Goal: Task Accomplishment & Management: Complete application form

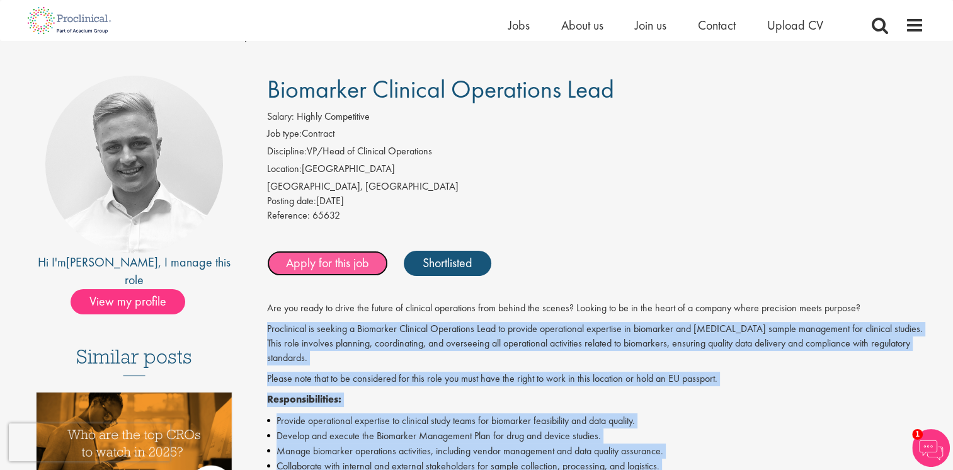
click at [309, 256] on link "Apply for this job" at bounding box center [327, 263] width 121 height 25
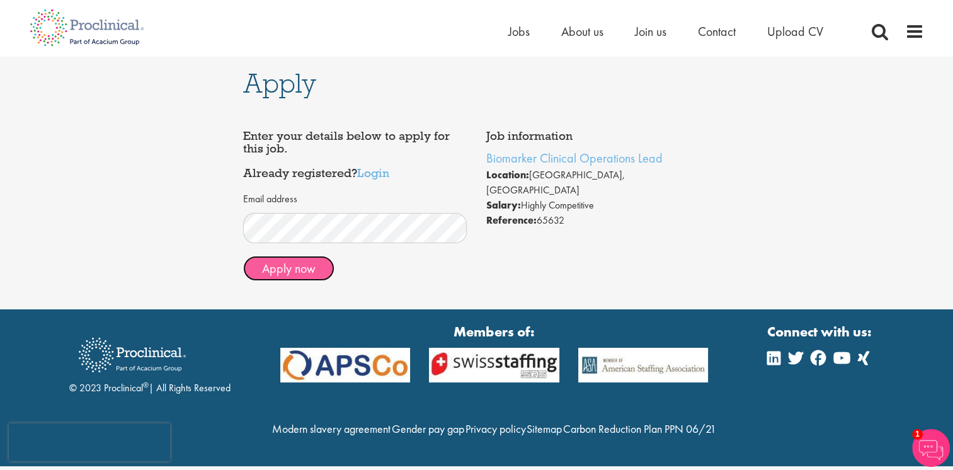
click at [304, 270] on button "Apply now" at bounding box center [288, 268] width 91 height 25
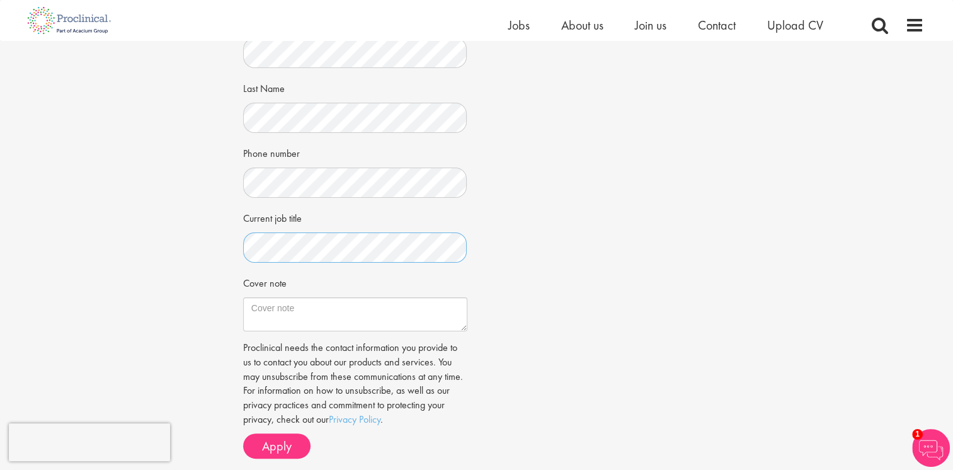
scroll to position [252, 0]
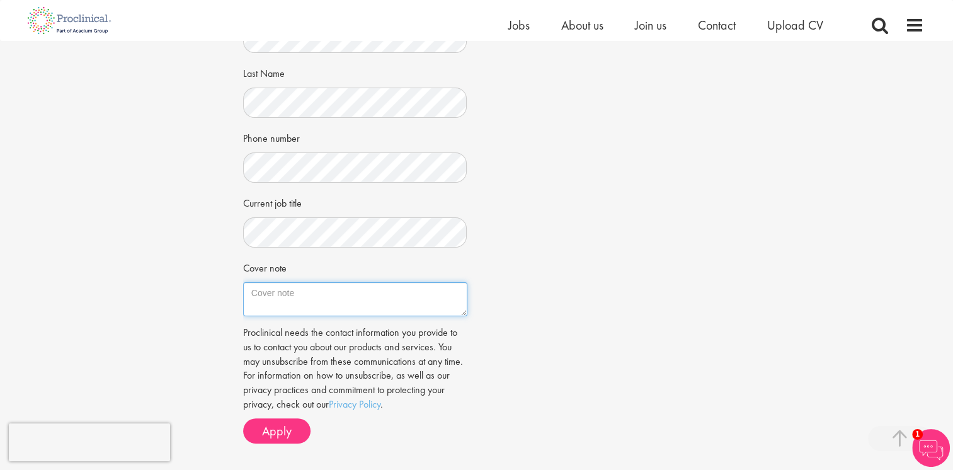
click at [316, 298] on textarea "Cover note" at bounding box center [355, 299] width 224 height 34
paste textarea "Dear Mr. Bye, After more than a decade at the intersection of diagnostics and r…"
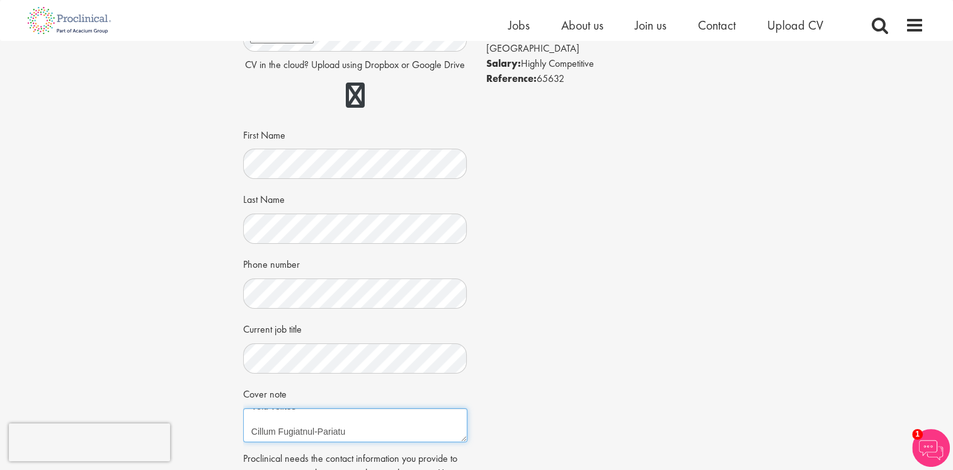
scroll to position [315, 0]
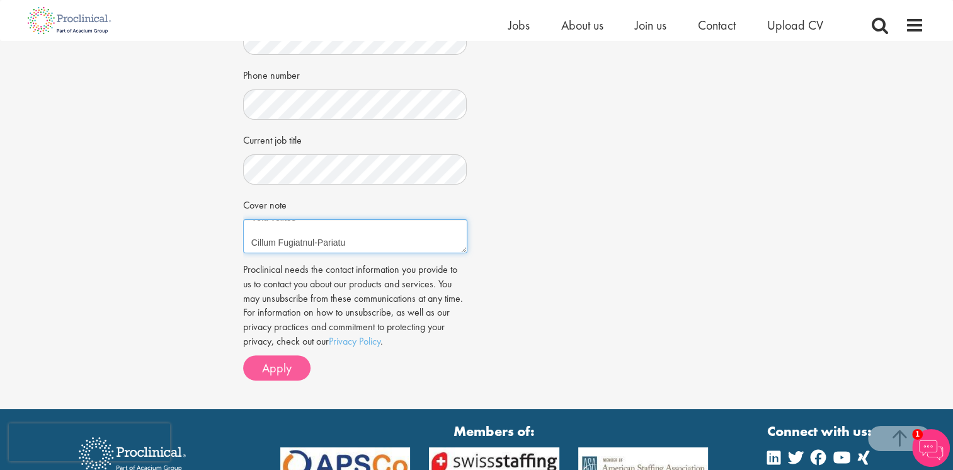
type textarea "Dear Mr. Bye, After more than a decade at the intersection of diagnostics and r…"
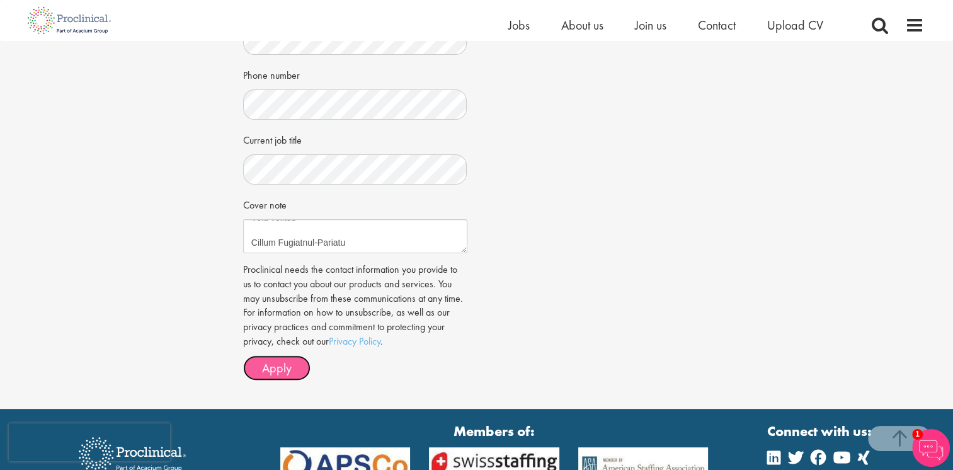
click at [292, 369] on button "Apply" at bounding box center [276, 367] width 67 height 25
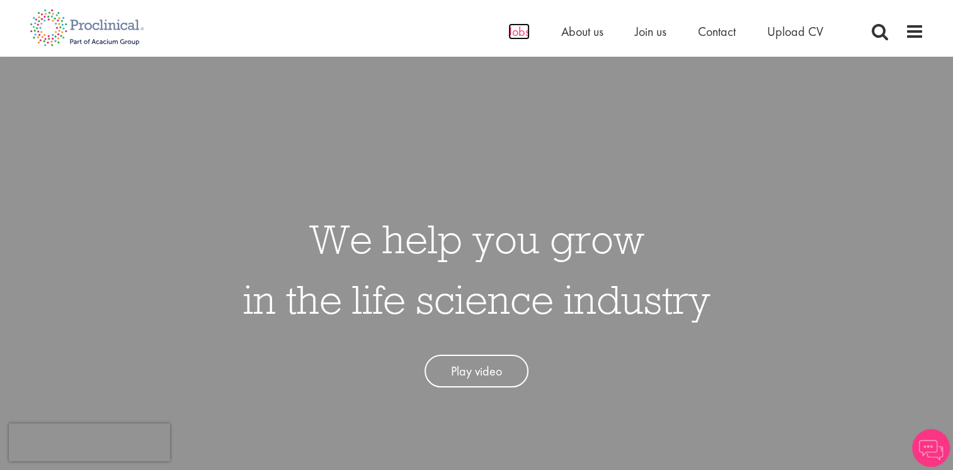
click at [518, 35] on span "Jobs" at bounding box center [518, 31] width 21 height 16
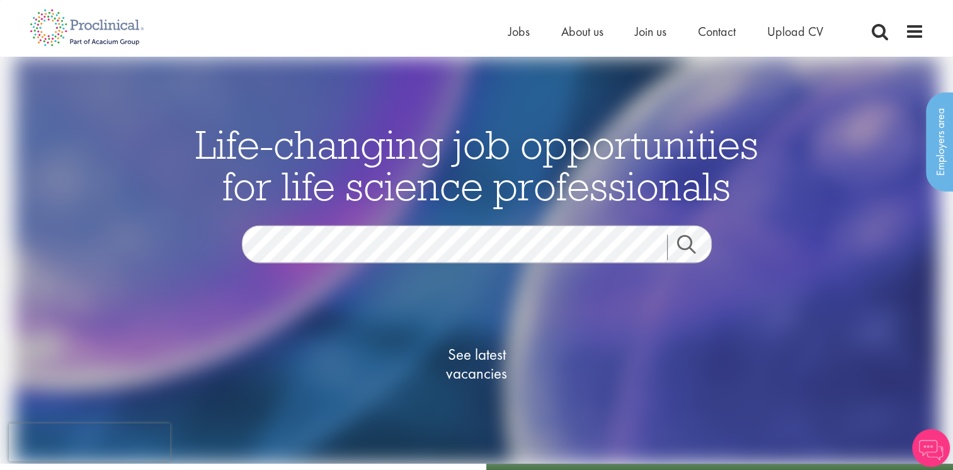
click at [436, 225] on div "Life-changing job opportunities for life science professionals Jobs Search See …" at bounding box center [477, 280] width 630 height 314
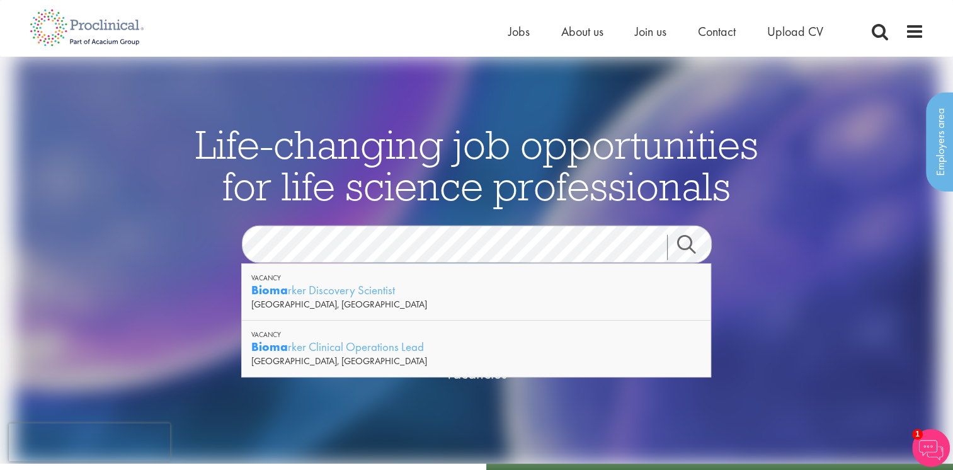
click at [377, 356] on div "[GEOGRAPHIC_DATA], [GEOGRAPHIC_DATA]" at bounding box center [476, 361] width 450 height 13
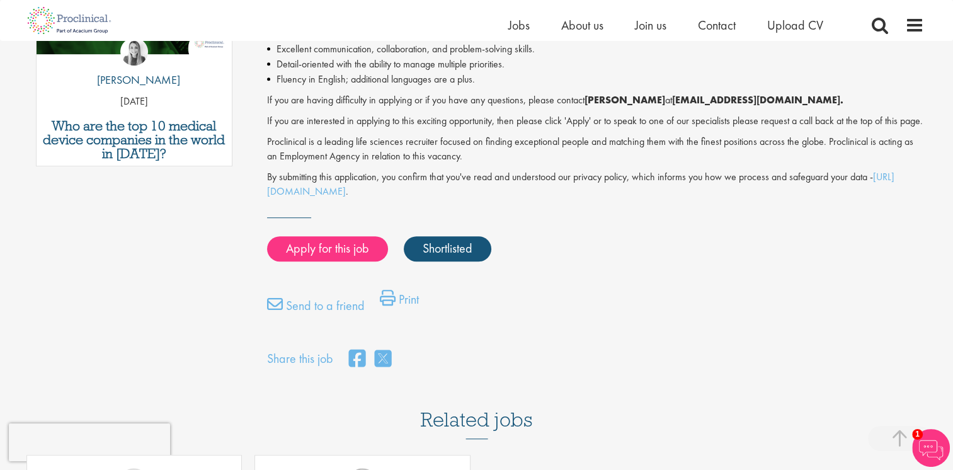
scroll to position [756, 0]
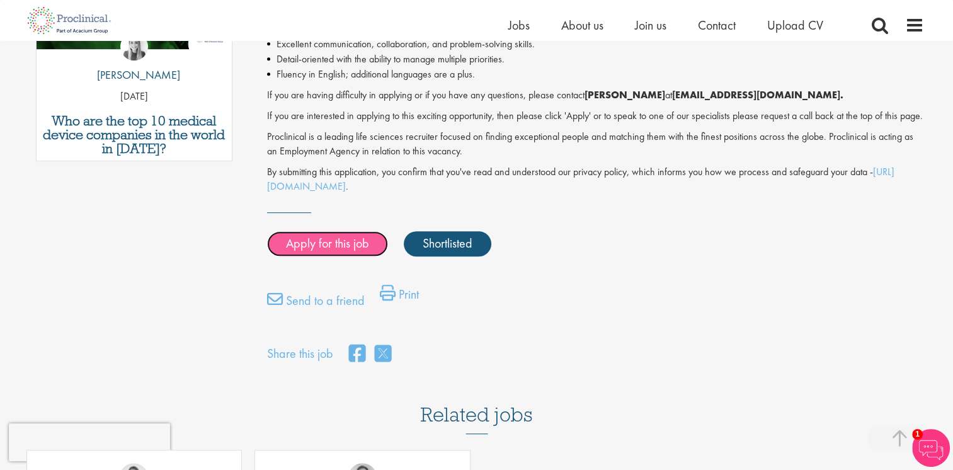
click at [332, 256] on link "Apply for this job" at bounding box center [327, 243] width 121 height 25
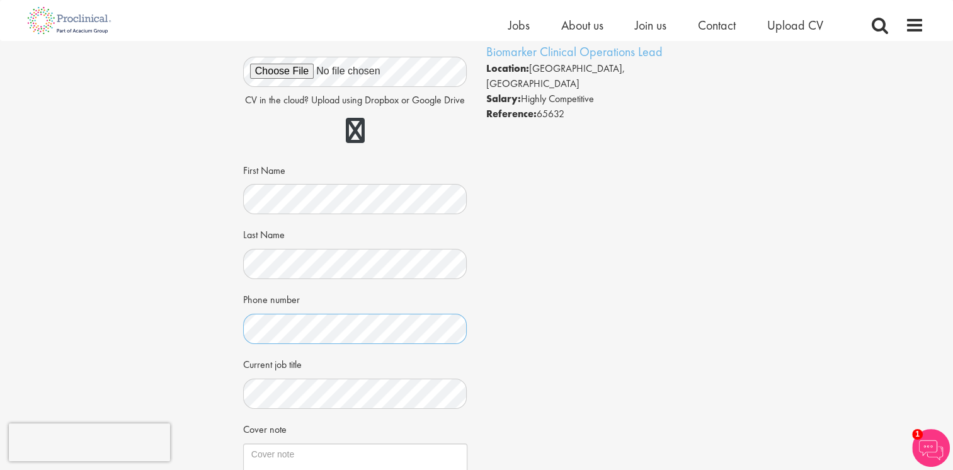
scroll to position [189, 0]
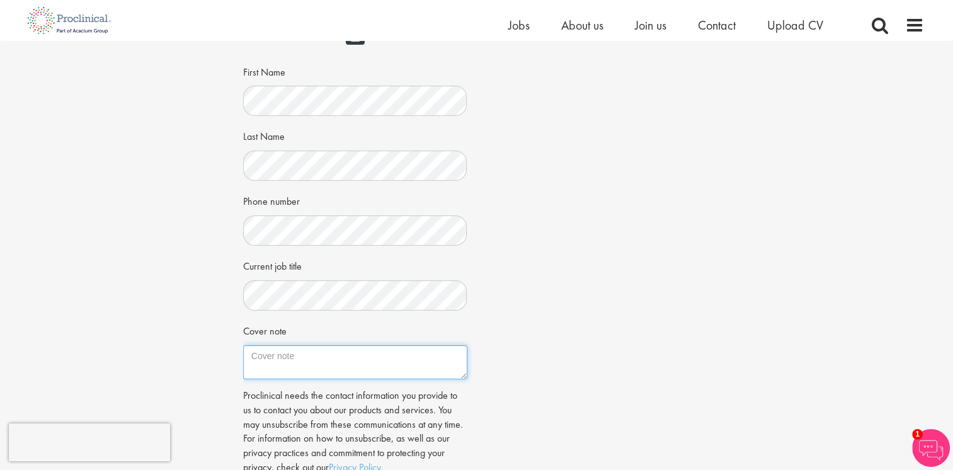
click at [287, 365] on textarea "Cover note" at bounding box center [355, 362] width 224 height 34
paste textarea "Dear Mr. Bye, After more than a decade at the intersection of diagnostics and r…"
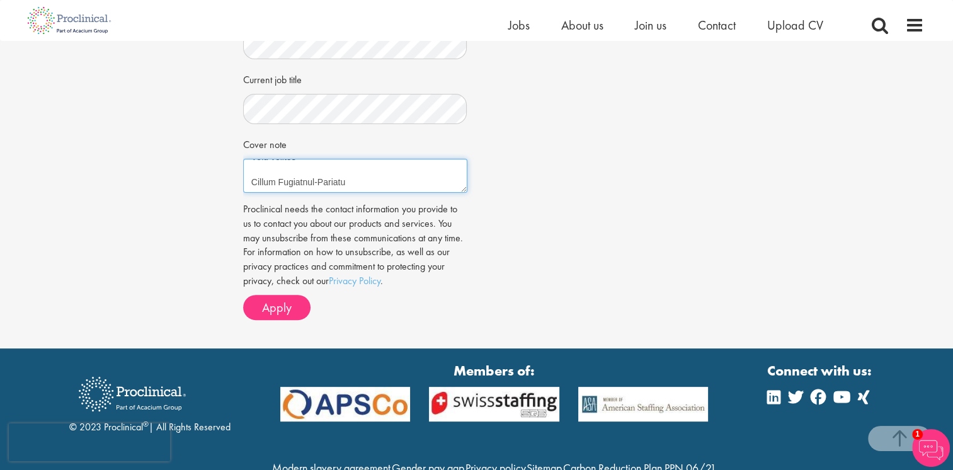
scroll to position [378, 0]
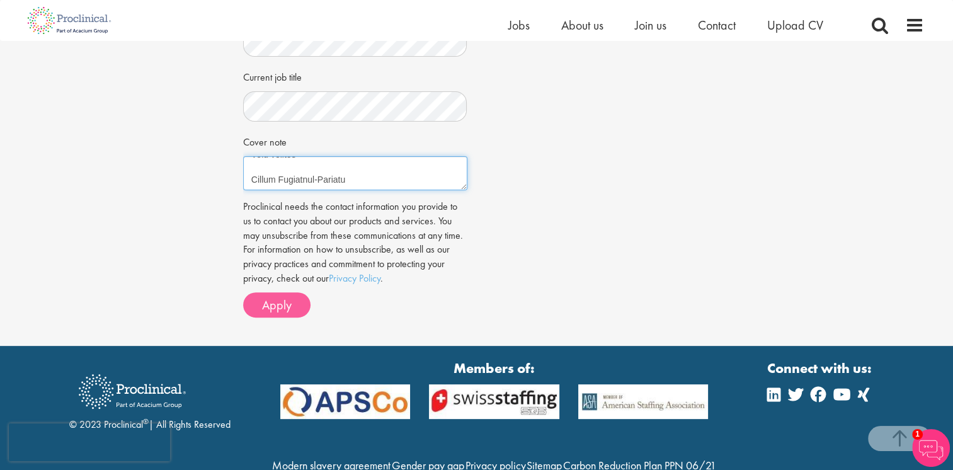
type textarea "Dear Mr. Bye, After more than a decade at the intersection of diagnostics and r…"
click at [286, 310] on span "Apply" at bounding box center [277, 305] width 30 height 16
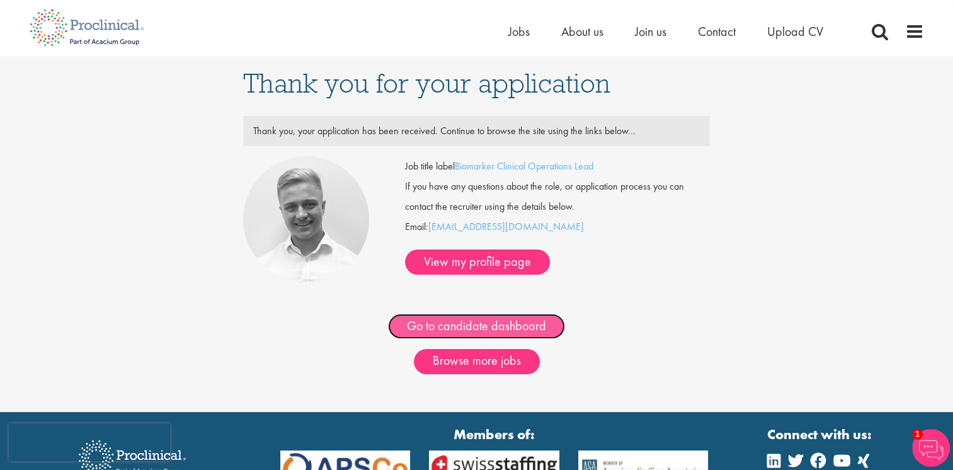
click at [433, 325] on link "Go to candidate dashboard" at bounding box center [476, 326] width 177 height 25
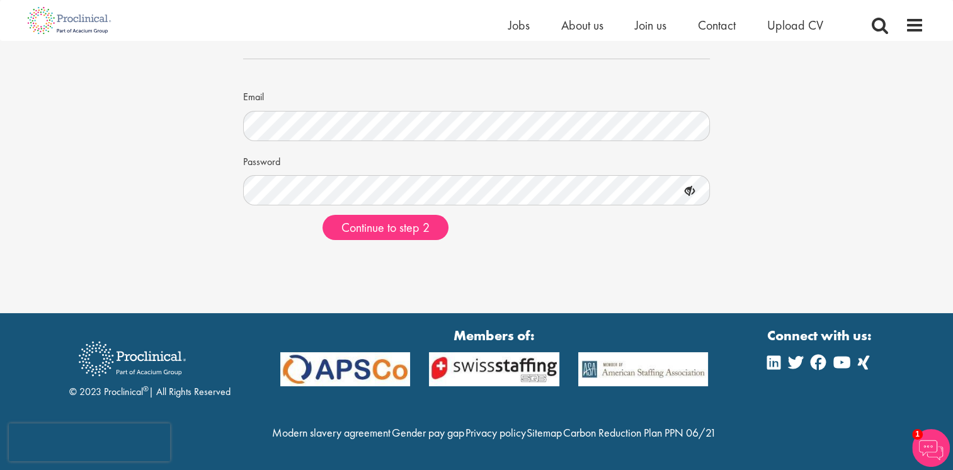
scroll to position [118, 0]
